Goal: Task Accomplishment & Management: Complete application form

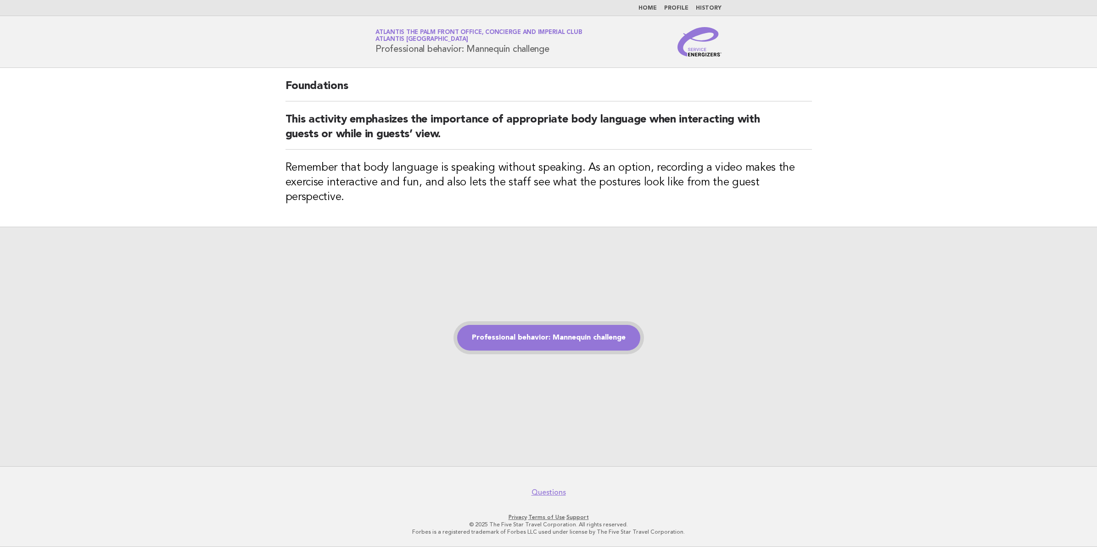
click at [482, 329] on link "Professional behavior: Mannequin challenge" at bounding box center [548, 338] width 183 height 26
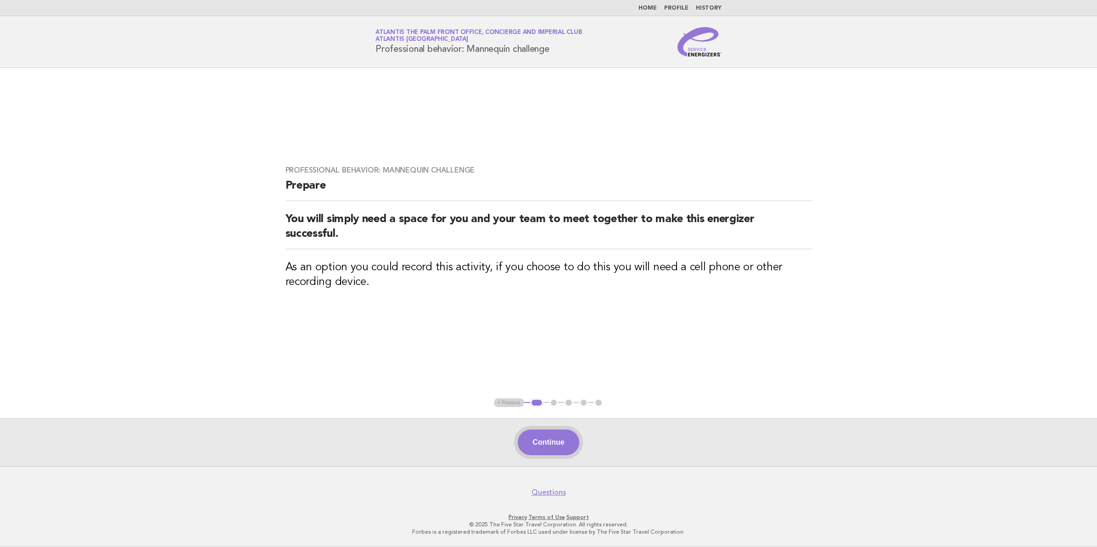
click at [533, 451] on button "Continue" at bounding box center [548, 443] width 61 height 26
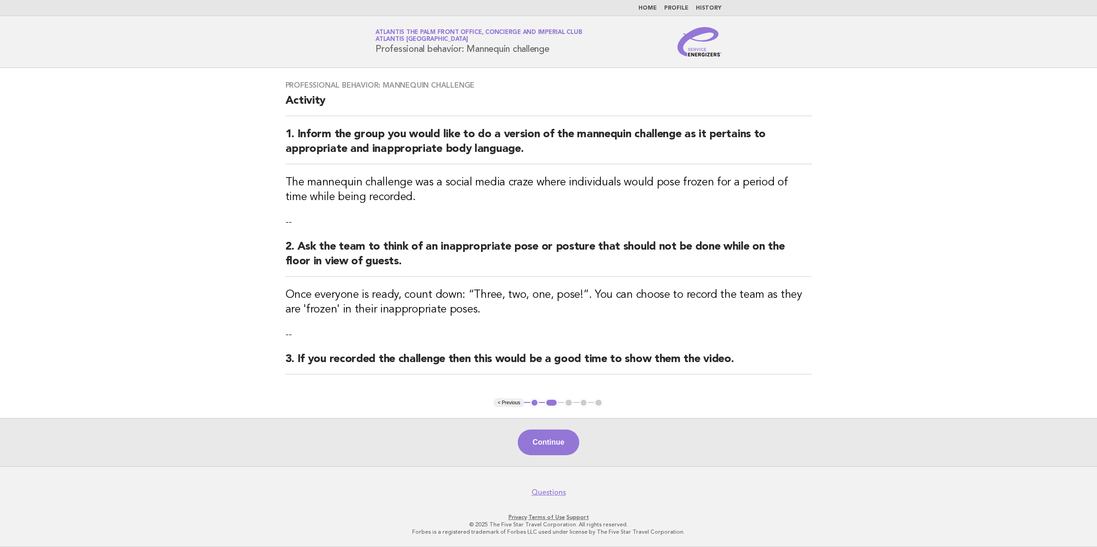
click at [533, 450] on button "Continue" at bounding box center [548, 443] width 61 height 26
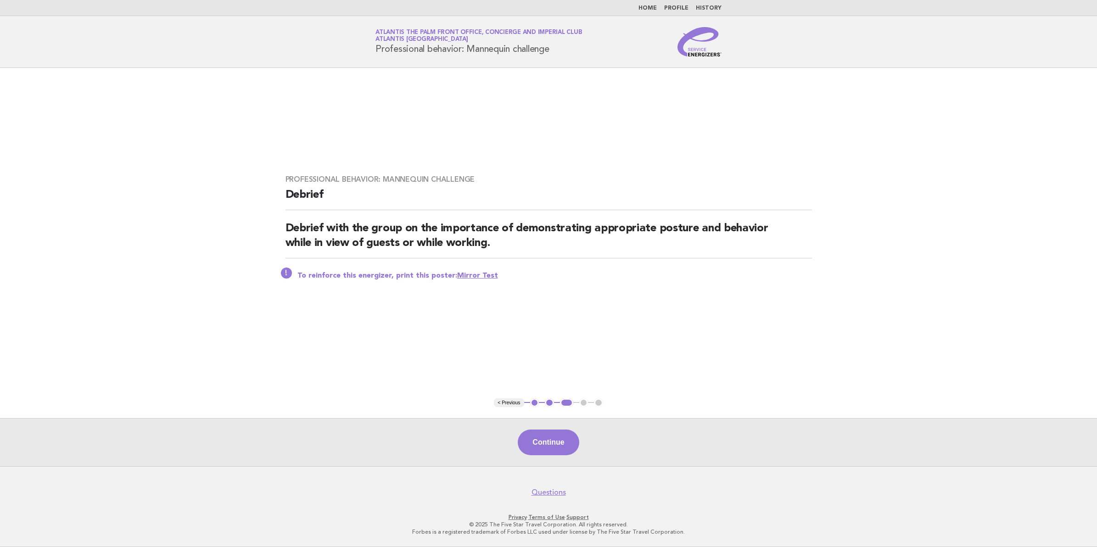
click at [533, 450] on button "Continue" at bounding box center [548, 443] width 61 height 26
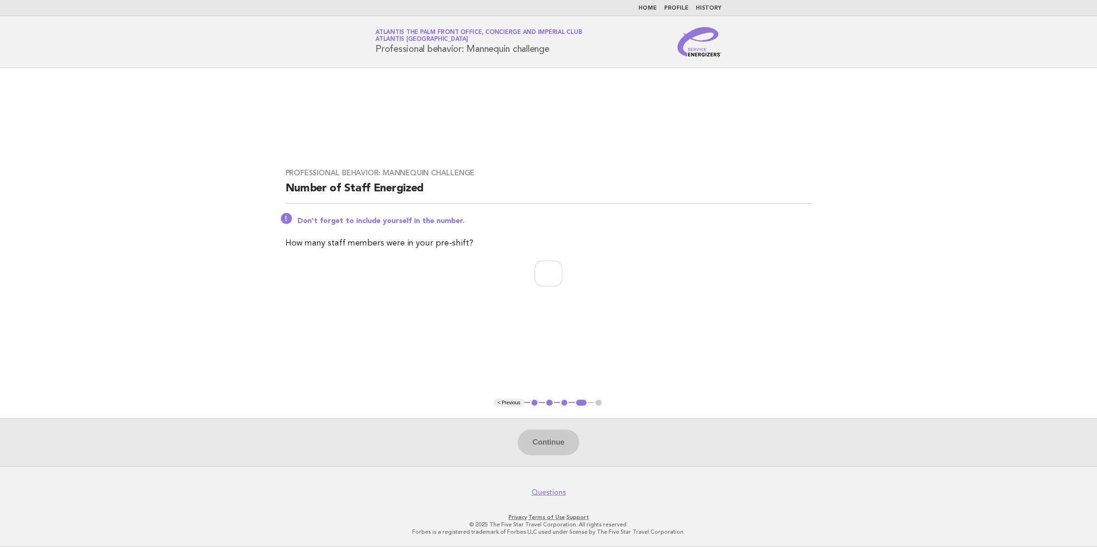
click at [512, 404] on button "< Previous" at bounding box center [509, 403] width 30 height 9
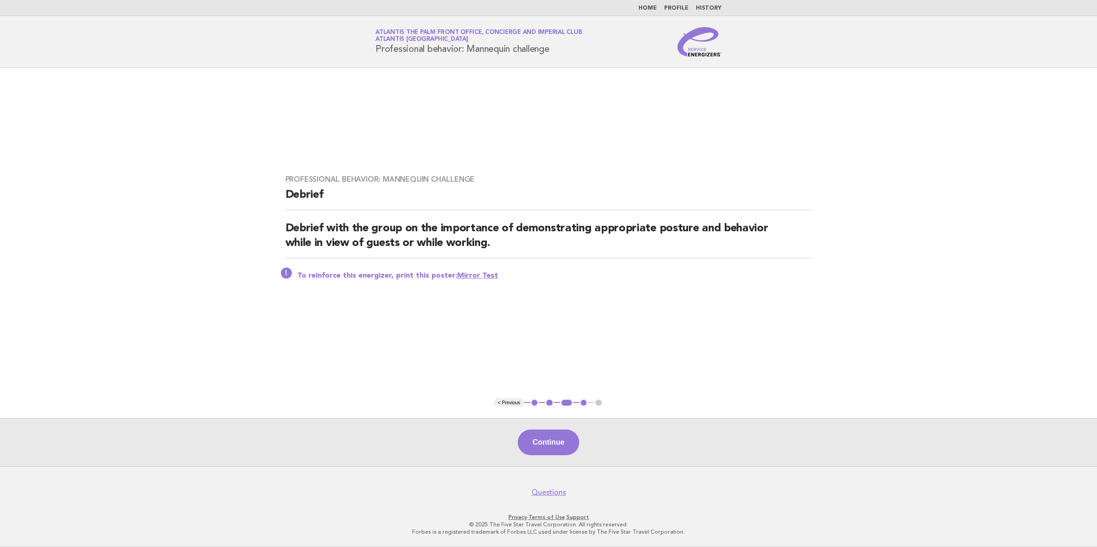
click at [469, 276] on link "Mirror Test" at bounding box center [477, 275] width 41 height 7
click at [538, 450] on button "Continue" at bounding box center [548, 443] width 61 height 26
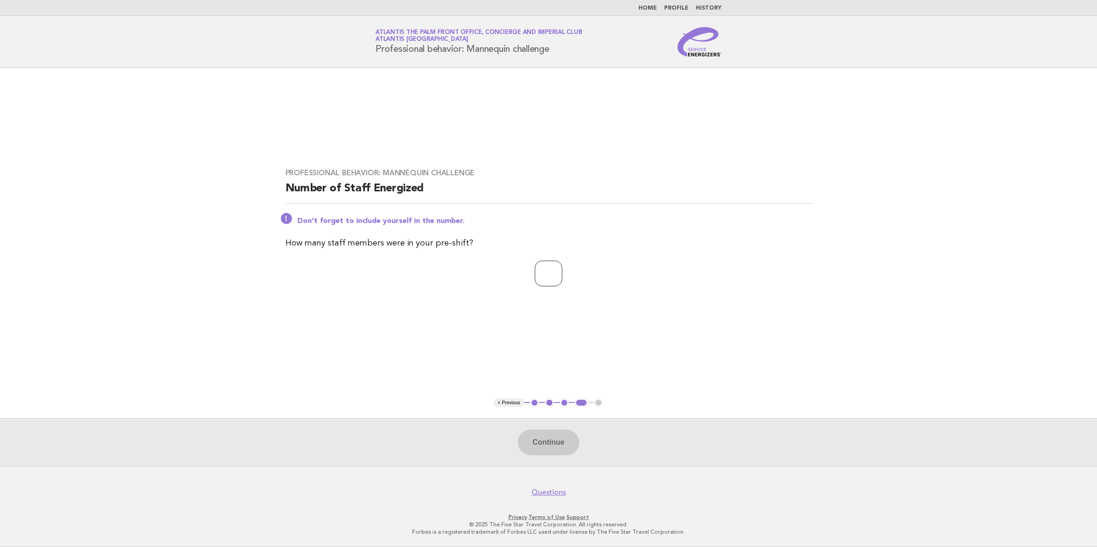
click at [545, 281] on input "number" at bounding box center [549, 274] width 28 height 26
type input "**"
click at [542, 438] on button "Continue" at bounding box center [548, 443] width 61 height 26
